Goal: Complete application form

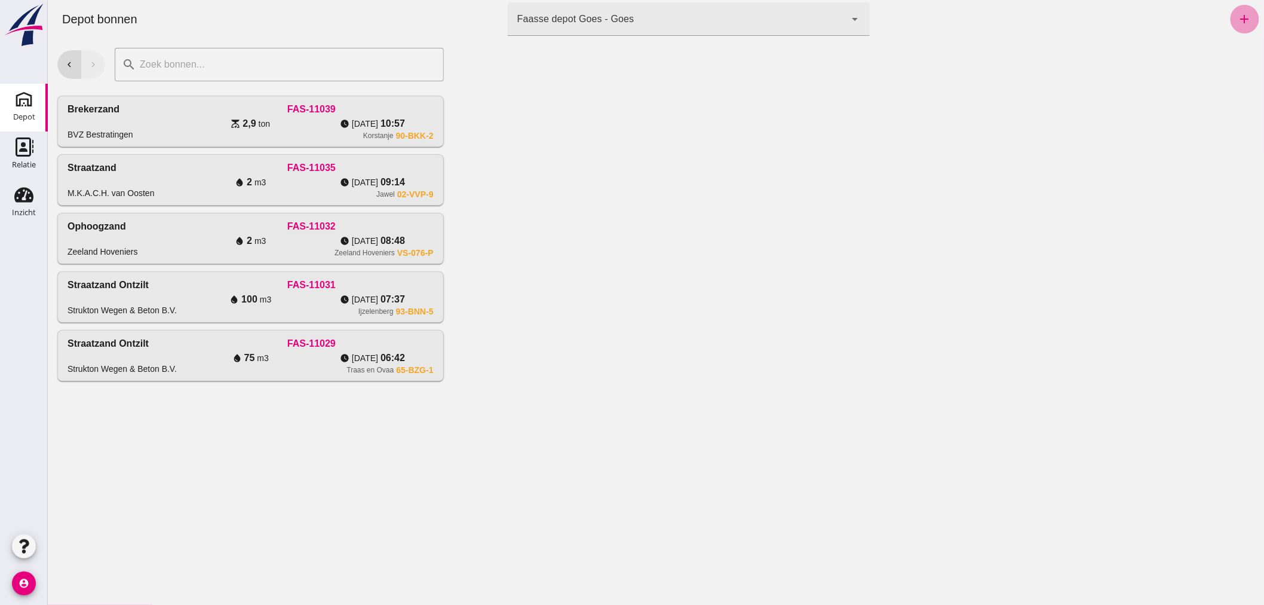
click at [1238, 12] on icon "add" at bounding box center [1245, 19] width 14 height 14
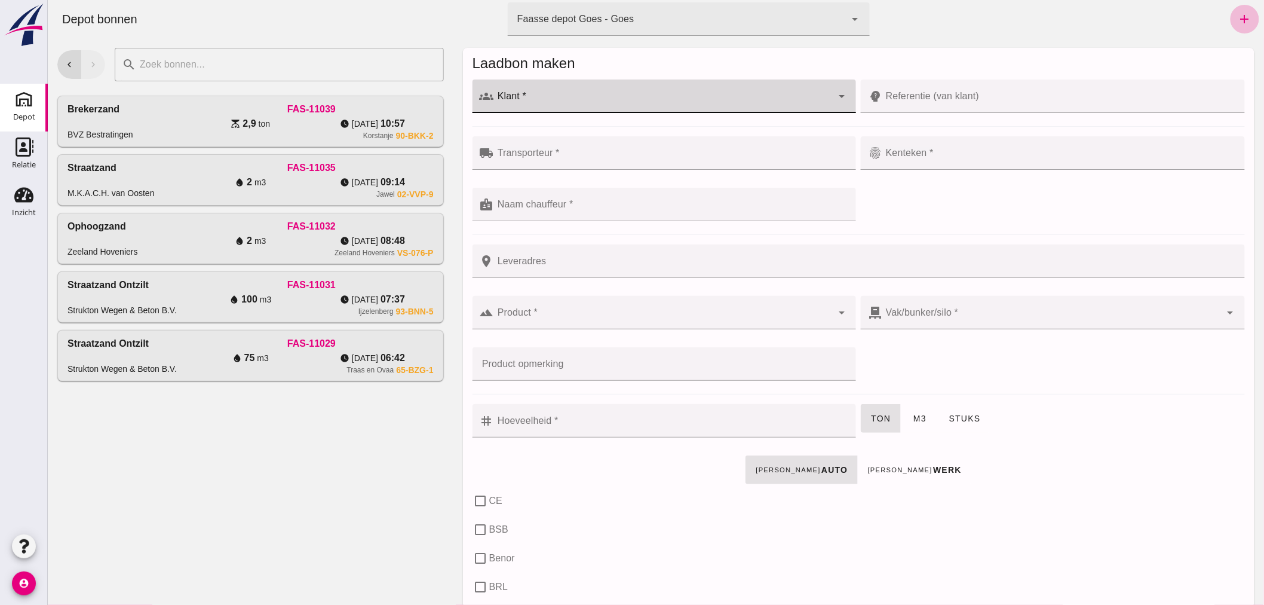
click at [661, 92] on div at bounding box center [663, 95] width 339 height 33
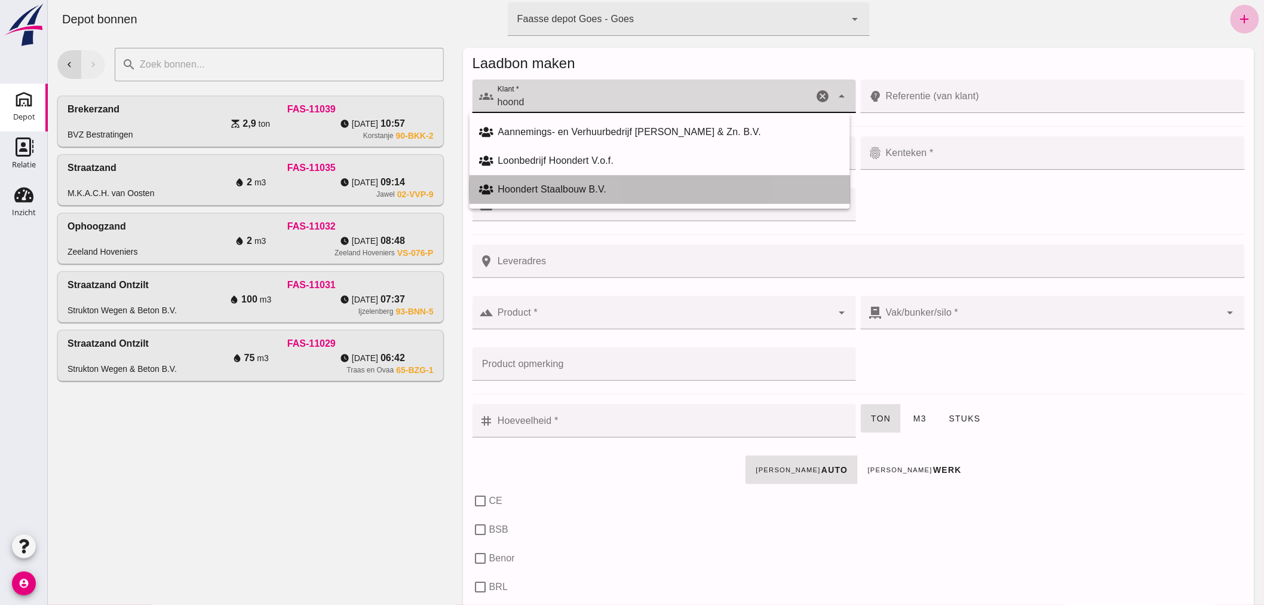
click at [589, 183] on div "Hoondert Staalbouw B.V." at bounding box center [669, 189] width 342 height 14
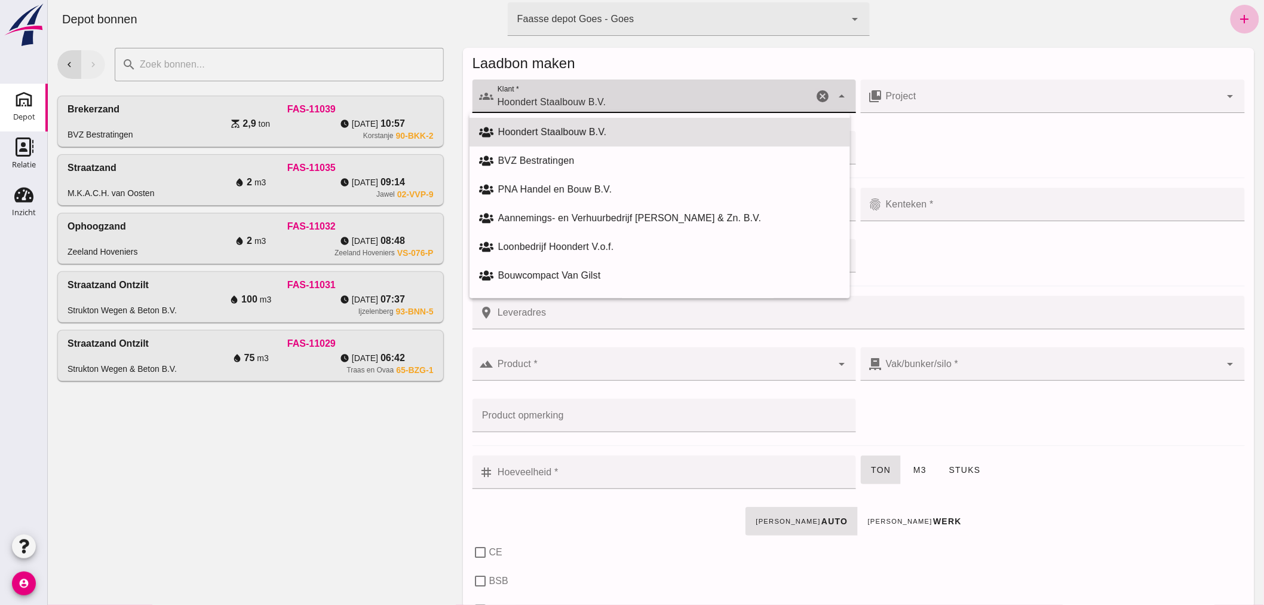
drag, startPoint x: 612, startPoint y: 94, endPoint x: 508, endPoint y: 96, distance: 104.6
click at [508, 96] on div "Hoondert Staalbouw B.V. Hoondert Staalbouw B.V." at bounding box center [654, 95] width 320 height 33
click at [565, 185] on div "PNA Handel en Bouw B.V." at bounding box center [669, 189] width 342 height 14
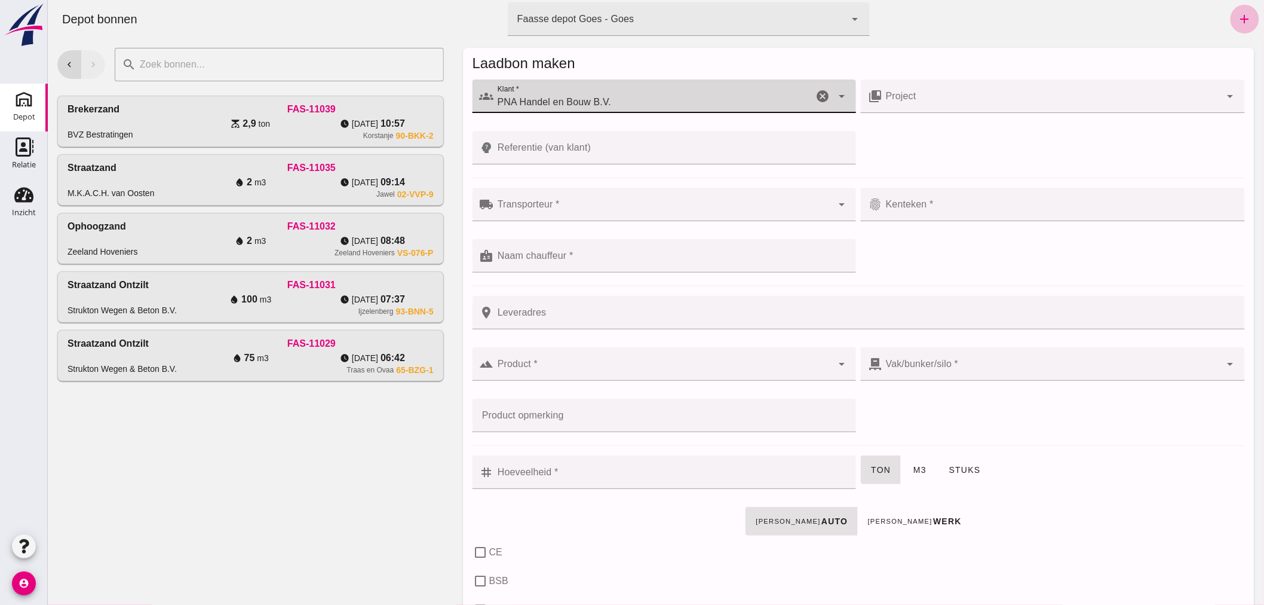
type input "PNA Handel en Bouw B.V."
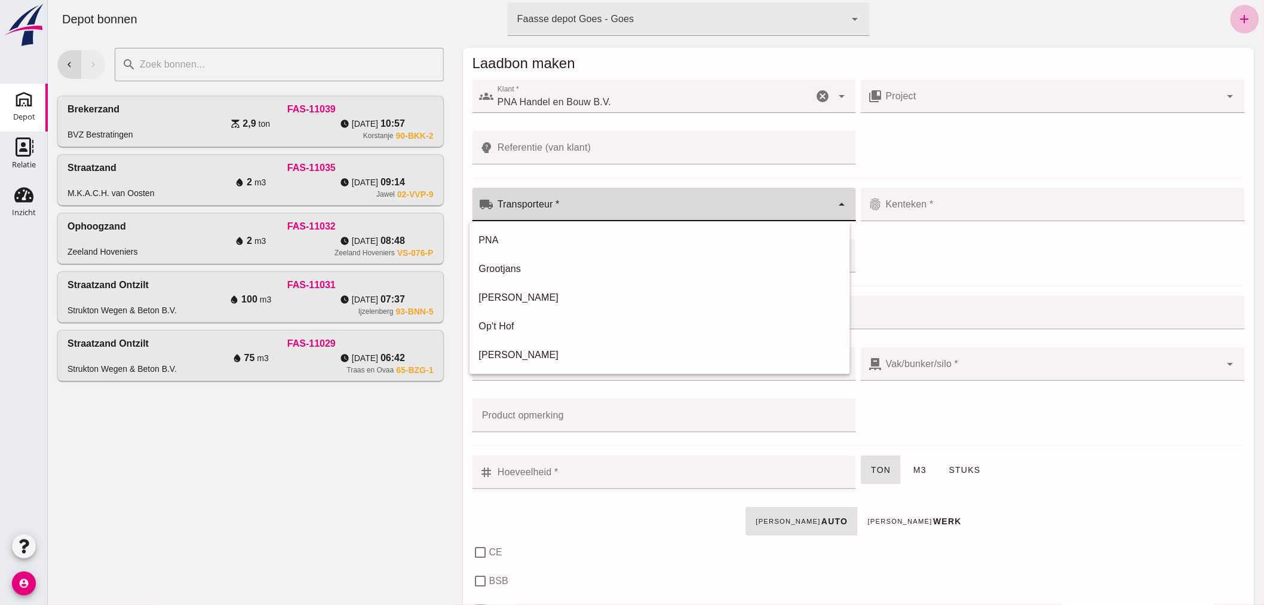
click at [595, 203] on input "Transporteur *" at bounding box center [663, 210] width 339 height 14
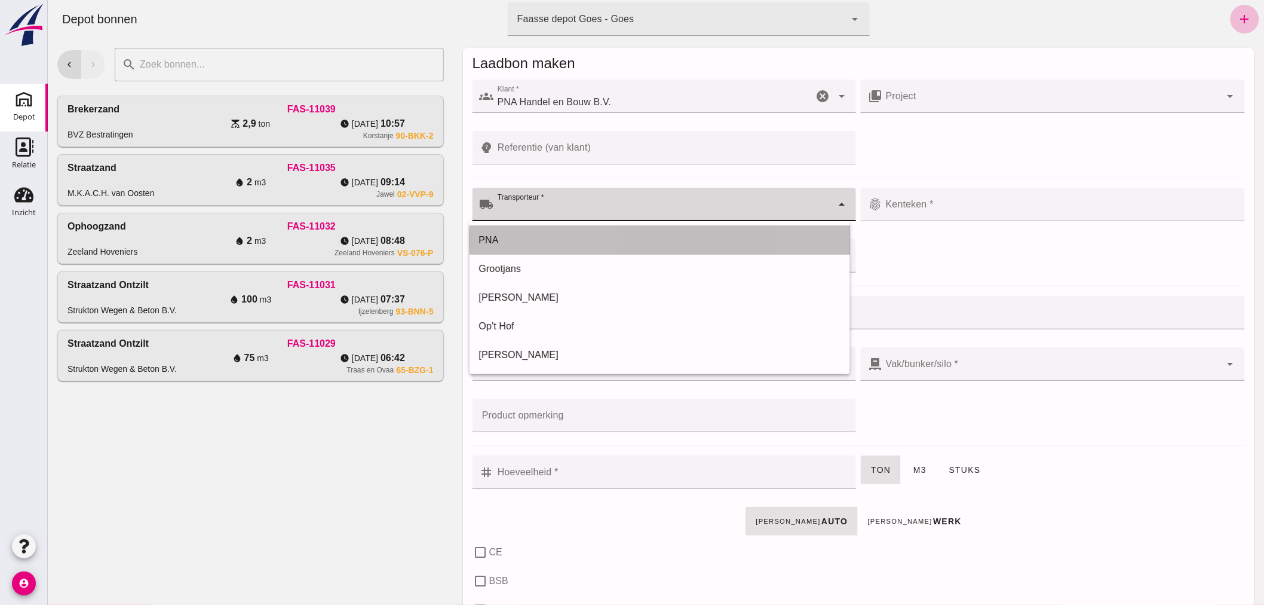
click at [531, 235] on div "PNA" at bounding box center [660, 240] width 362 height 14
type input "PNA"
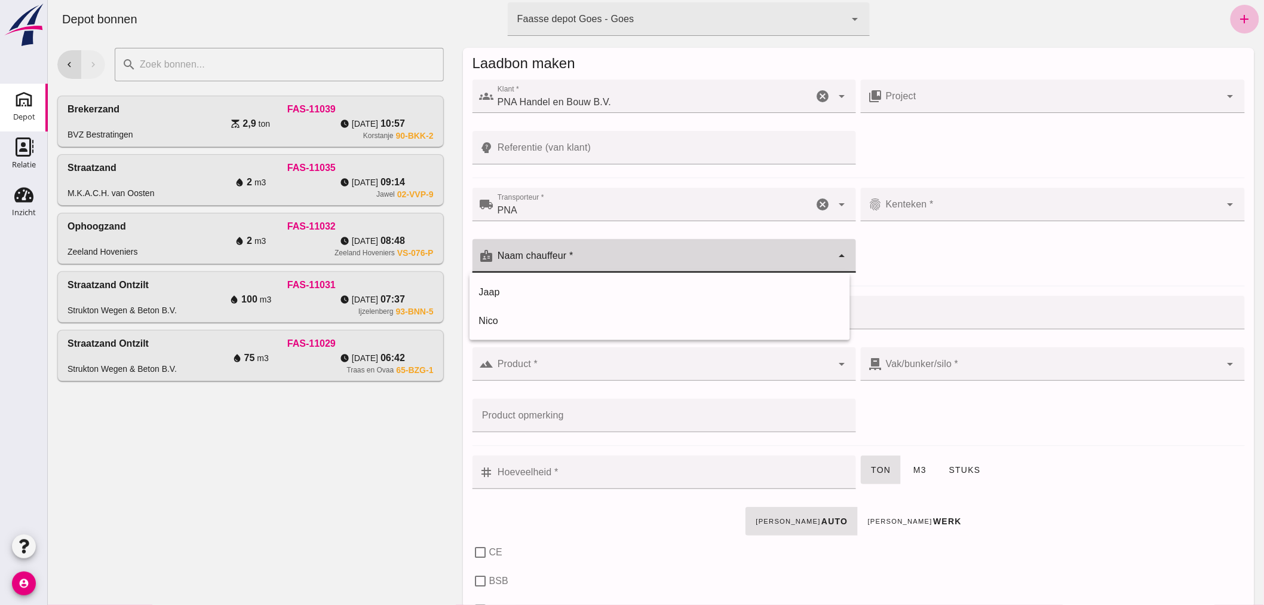
click at [591, 259] on input "Naam chauffeur *" at bounding box center [663, 262] width 339 height 14
click at [515, 289] on div "Jaap" at bounding box center [660, 292] width 362 height 14
type input "Jaap"
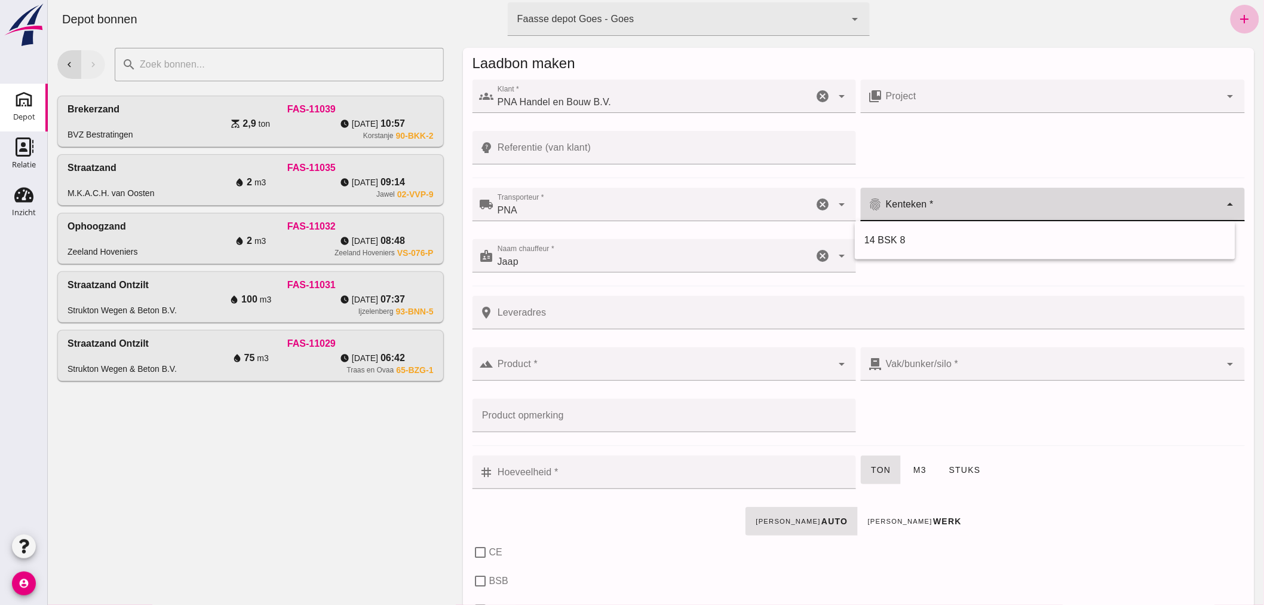
click at [929, 204] on input "Kenteken *" at bounding box center [1051, 210] width 339 height 14
click at [896, 239] on div "14 BSK 8" at bounding box center [1045, 240] width 362 height 14
type input "14 BSK 8"
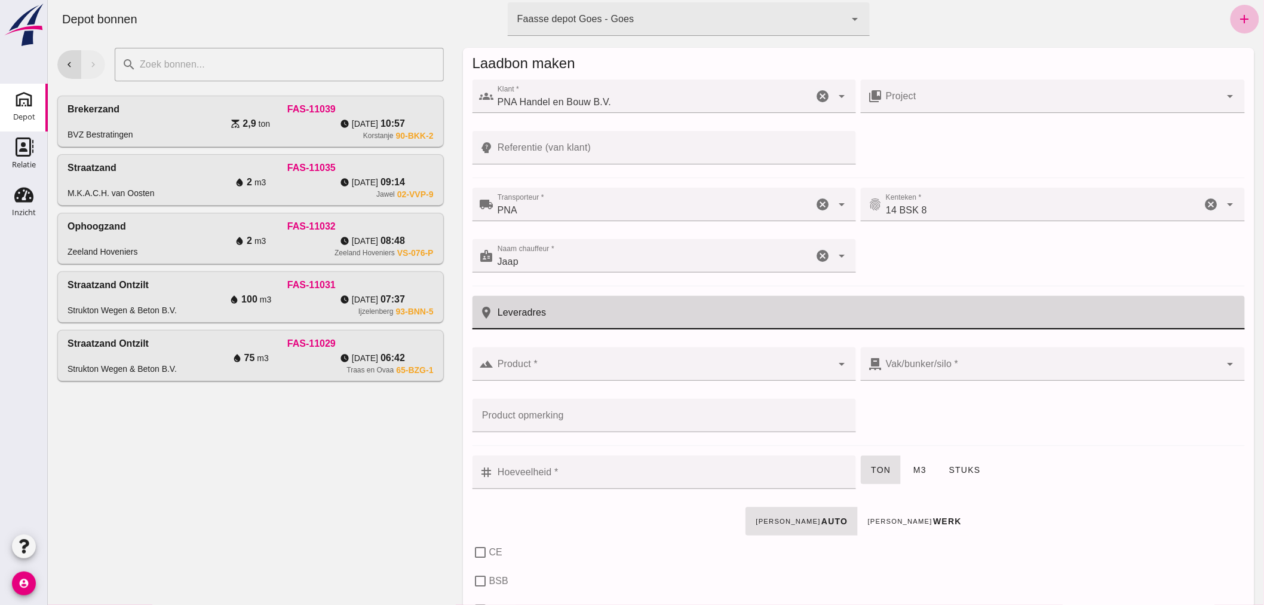
click at [630, 313] on input "Leveradres" at bounding box center [866, 312] width 744 height 33
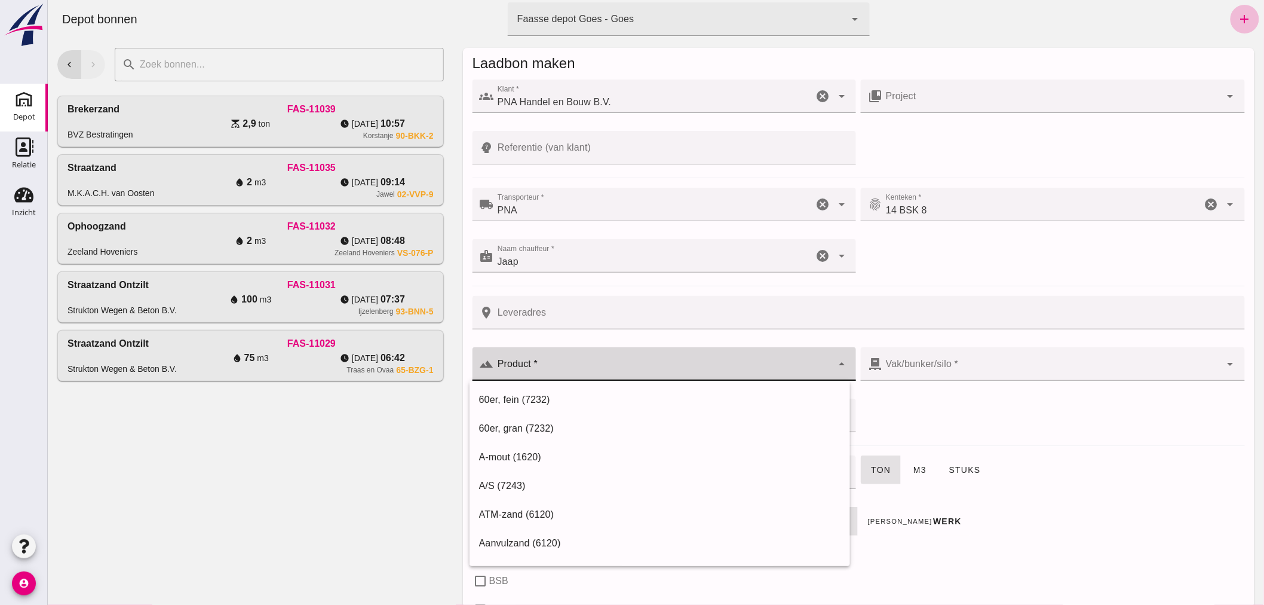
click at [587, 368] on input "Product *" at bounding box center [663, 370] width 339 height 14
drag, startPoint x: 511, startPoint y: 543, endPoint x: 514, endPoint y: 526, distance: 16.4
click at [511, 540] on div "Ophoogzand (6120)" at bounding box center [660, 543] width 362 height 14
type input "Ophoogzand (6120)"
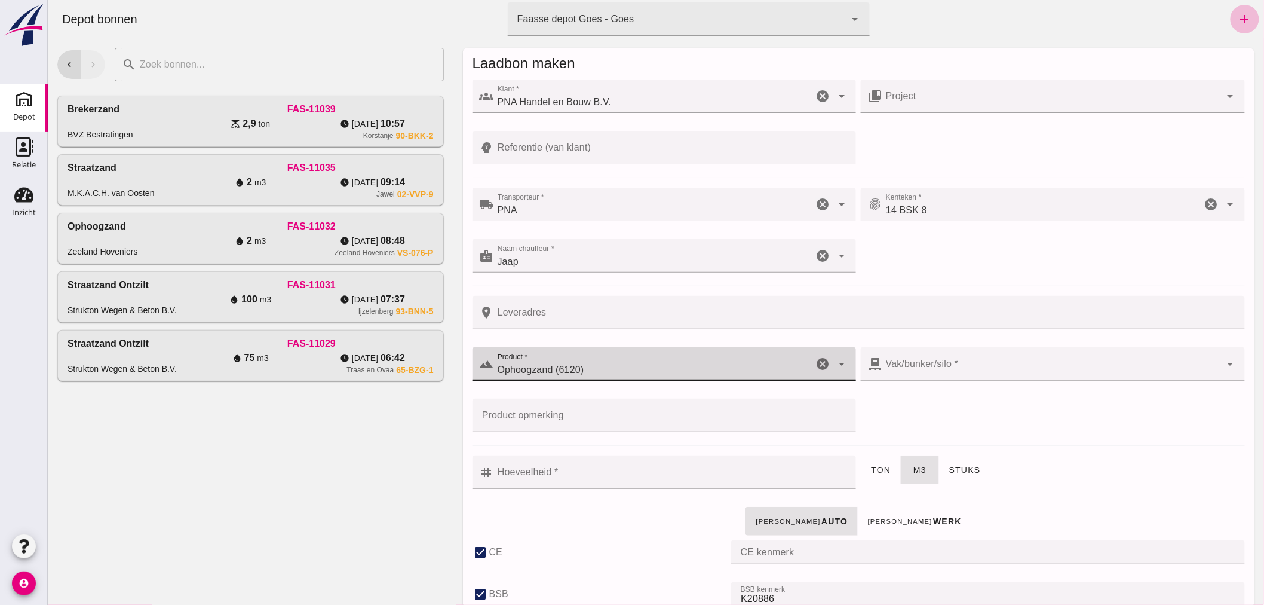
checkbox input "true"
type input "40"
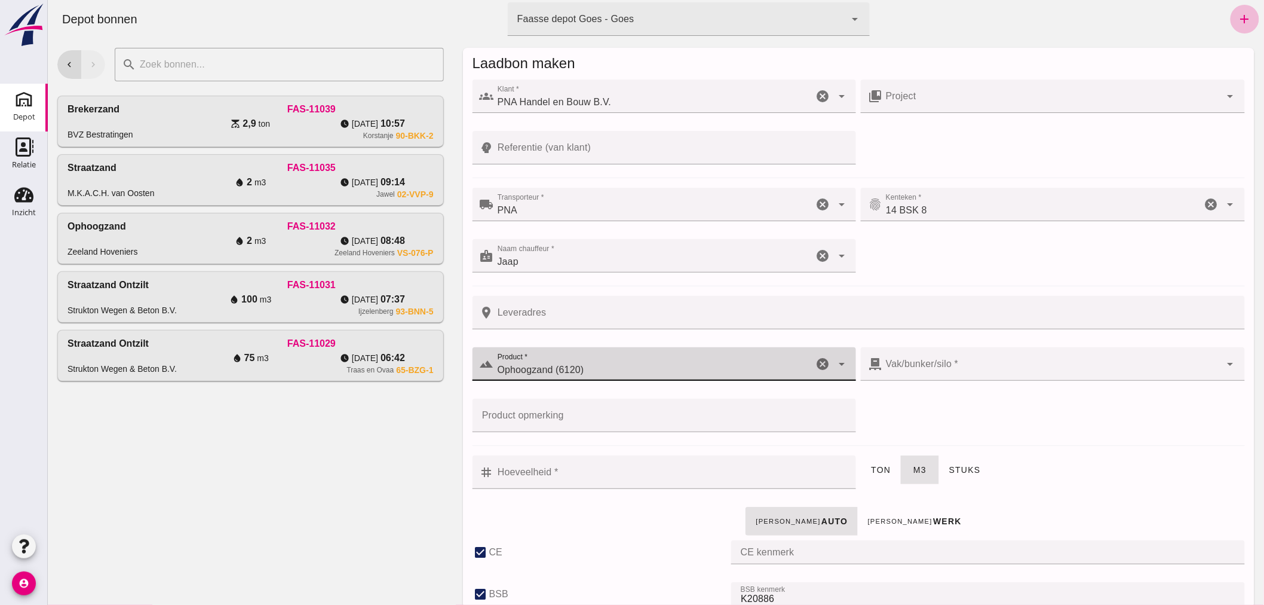
checkbox input "true"
type input "38"
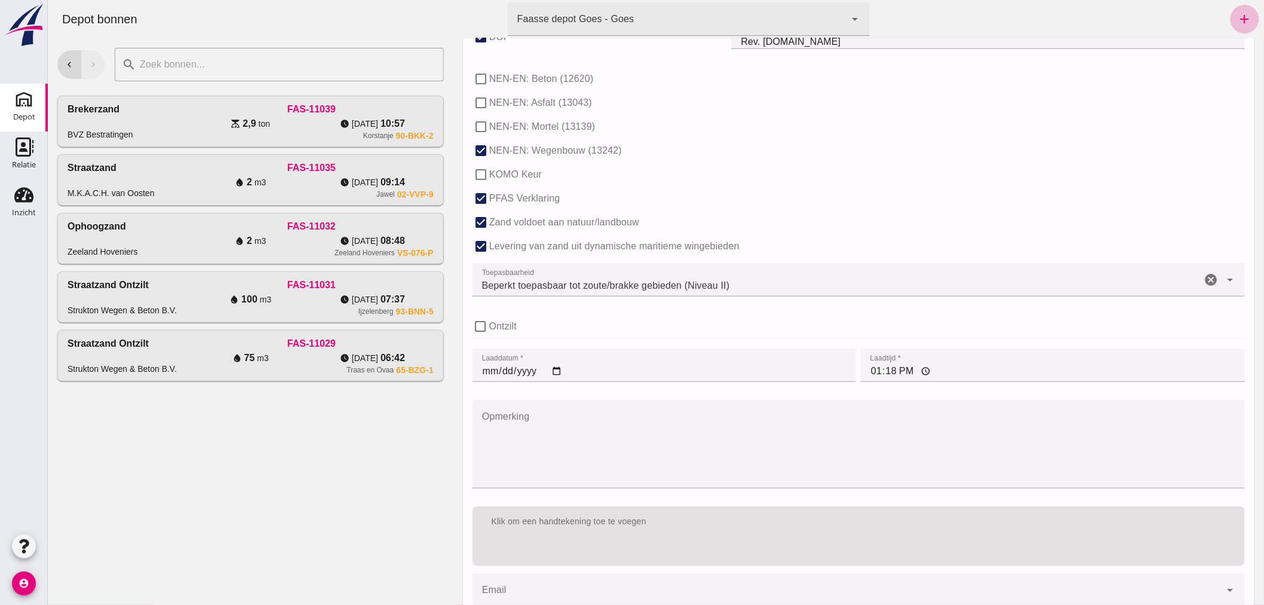
scroll to position [734, 0]
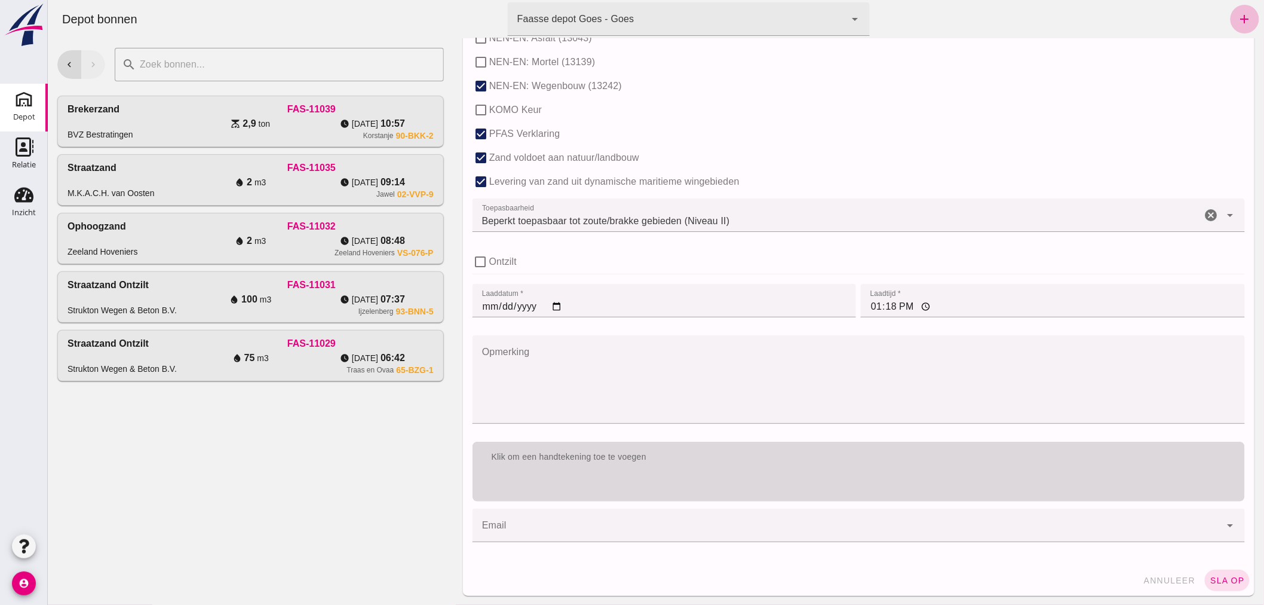
type input "Ophoogzand (6120)"
click at [675, 461] on div "Klik om een handtekening toe te voegen" at bounding box center [859, 457] width 754 height 12
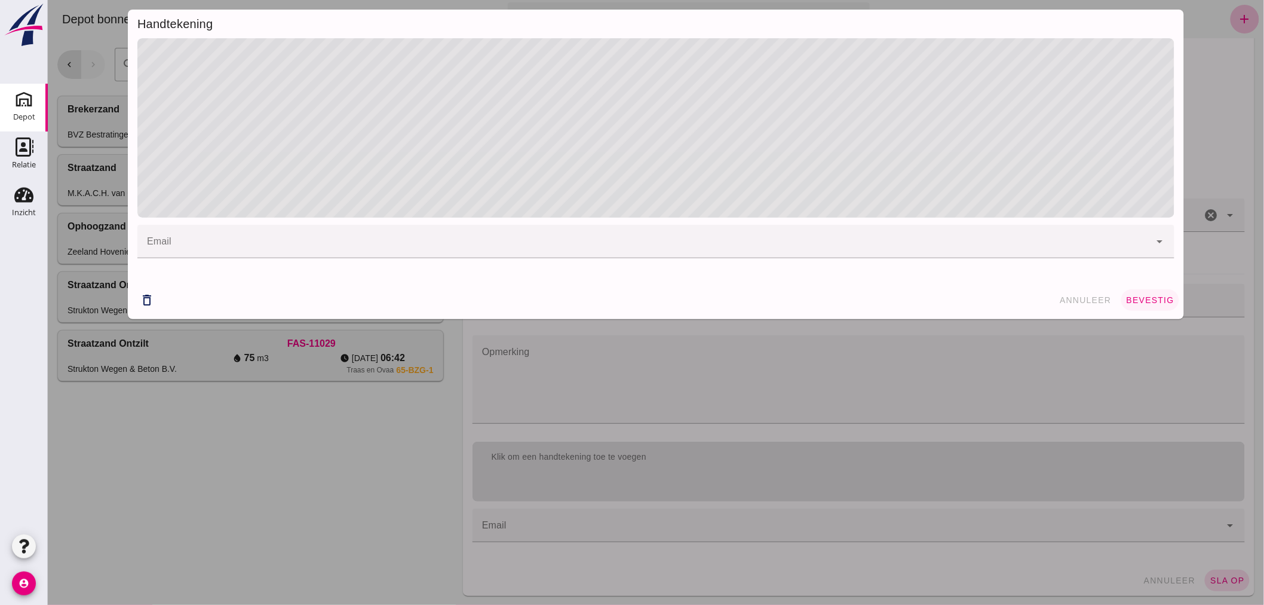
click at [1128, 294] on button "bevestig" at bounding box center [1150, 300] width 58 height 22
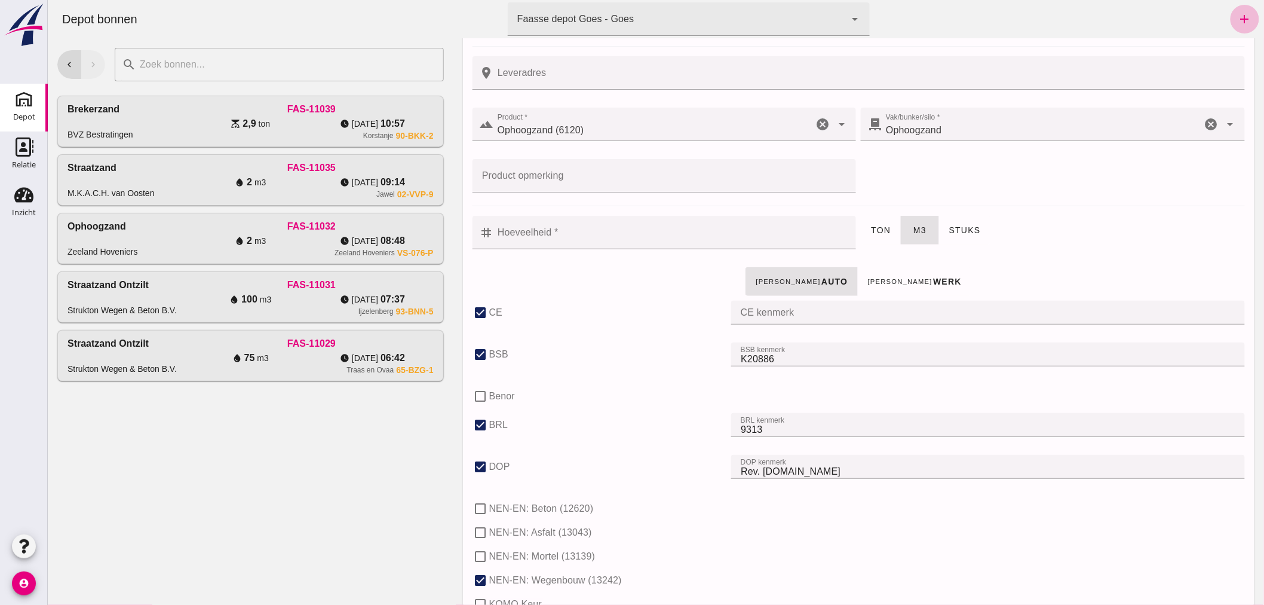
scroll to position [239, 0]
click at [615, 228] on input "Hoeveelheid *" at bounding box center [672, 232] width 356 height 33
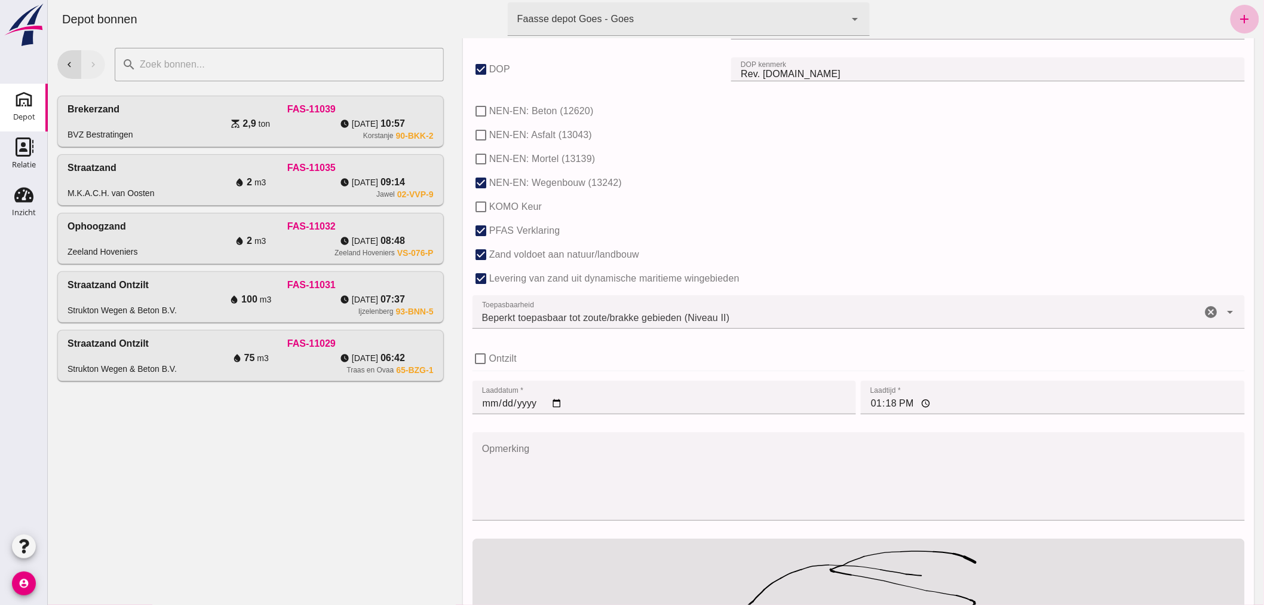
scroll to position [770, 0]
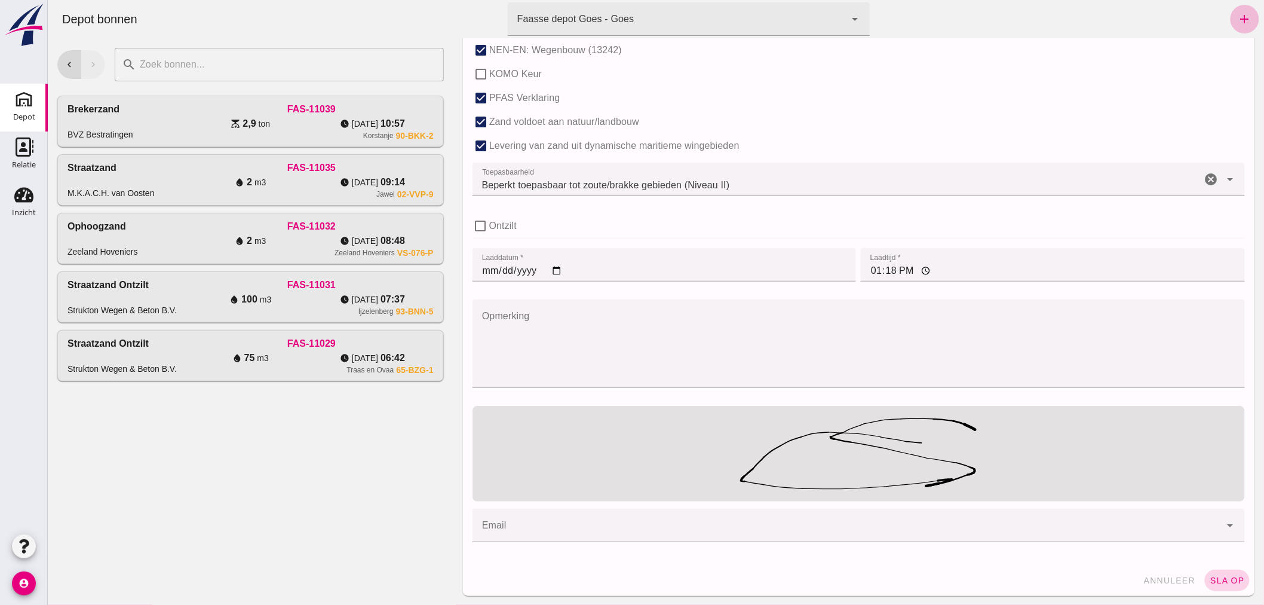
type input "10"
click at [1217, 575] on span "sla op" at bounding box center [1226, 580] width 35 height 10
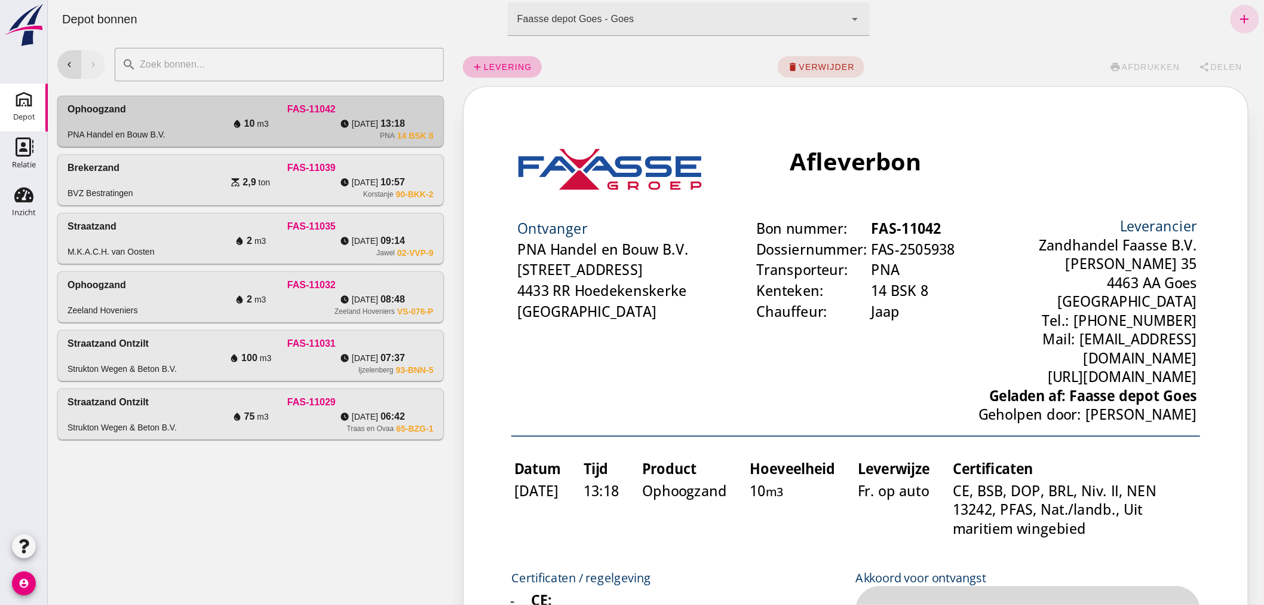
scroll to position [0, 0]
